Goal: Transaction & Acquisition: Purchase product/service

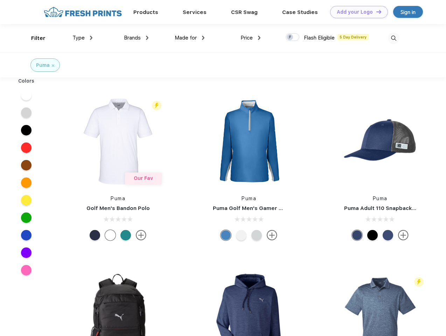
click at [356, 12] on link "Add your Logo Design Tool" at bounding box center [359, 12] width 58 height 12
click at [0, 0] on div "Design Tool" at bounding box center [0, 0] width 0 height 0
click at [375, 12] on link "Add your Logo Design Tool" at bounding box center [359, 12] width 58 height 12
click at [34, 38] on div "Filter" at bounding box center [38, 38] width 14 height 8
click at [83, 38] on span "Type" at bounding box center [78, 38] width 12 height 6
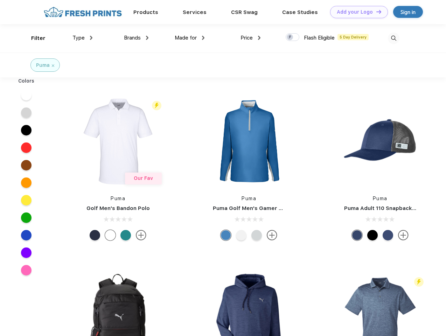
click at [136, 38] on span "Brands" at bounding box center [132, 38] width 17 height 6
click at [190, 38] on span "Made for" at bounding box center [186, 38] width 22 height 6
click at [250, 38] on span "Price" at bounding box center [246, 38] width 12 height 6
click at [292, 37] on div at bounding box center [292, 37] width 14 height 8
click at [290, 37] on input "checkbox" at bounding box center [287, 35] width 5 height 5
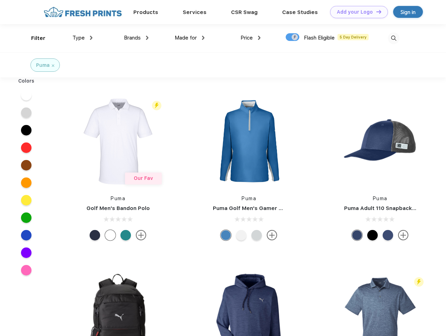
click at [393, 38] on img at bounding box center [394, 39] width 12 height 12
